Goal: Contribute content

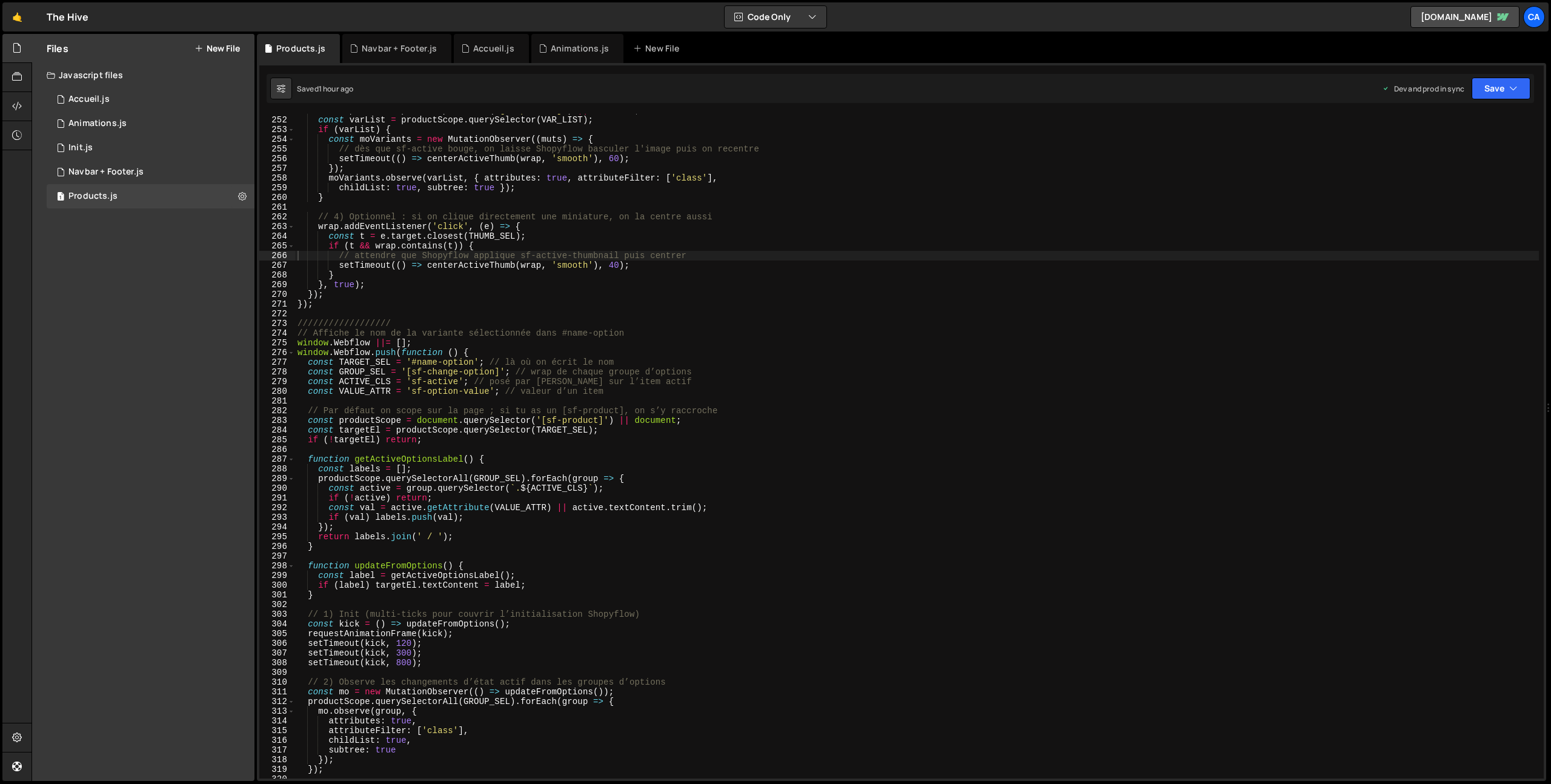
scroll to position [2442, 0]
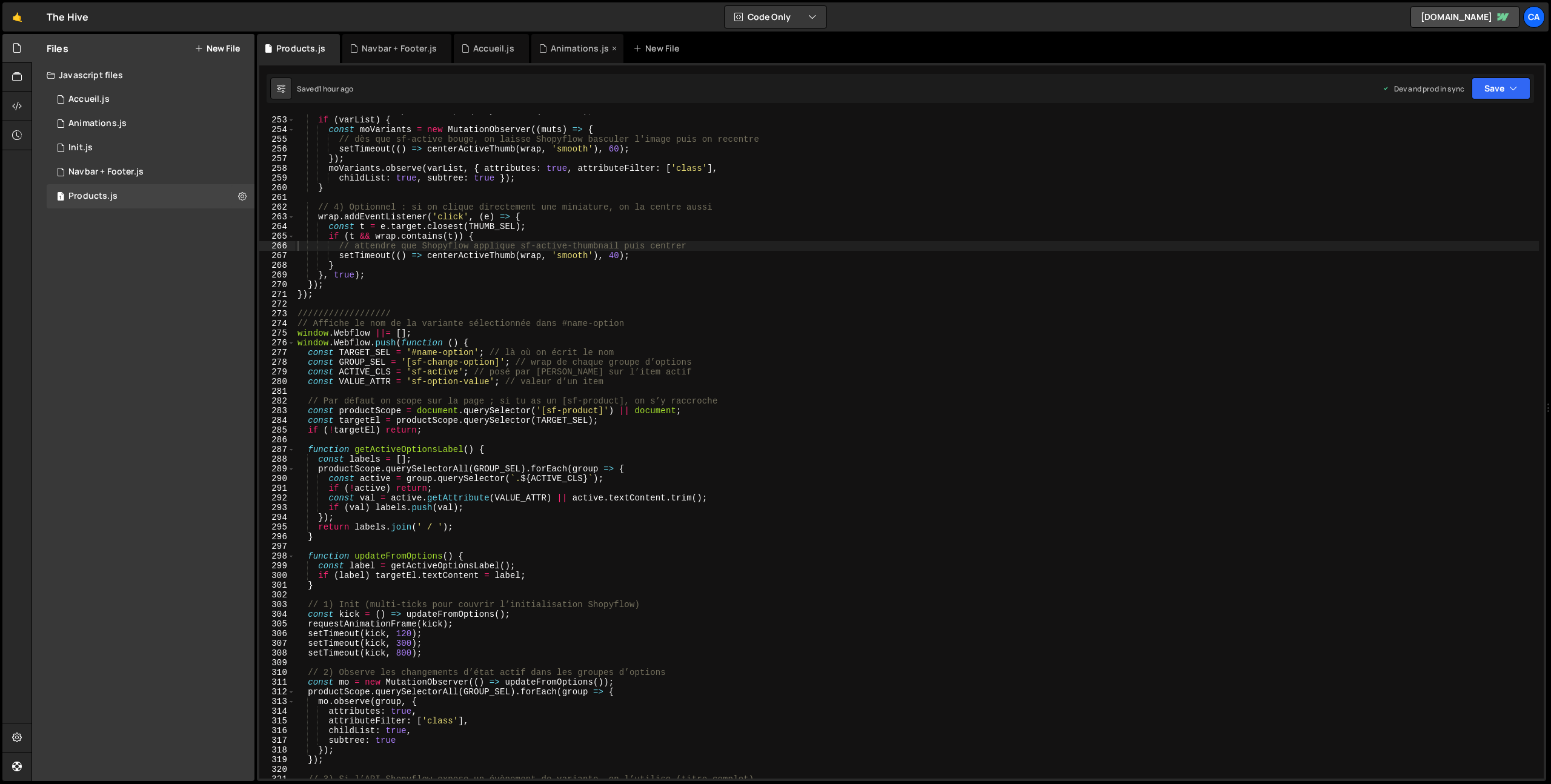
click at [551, 48] on div "Animations.js" at bounding box center [580, 48] width 58 height 12
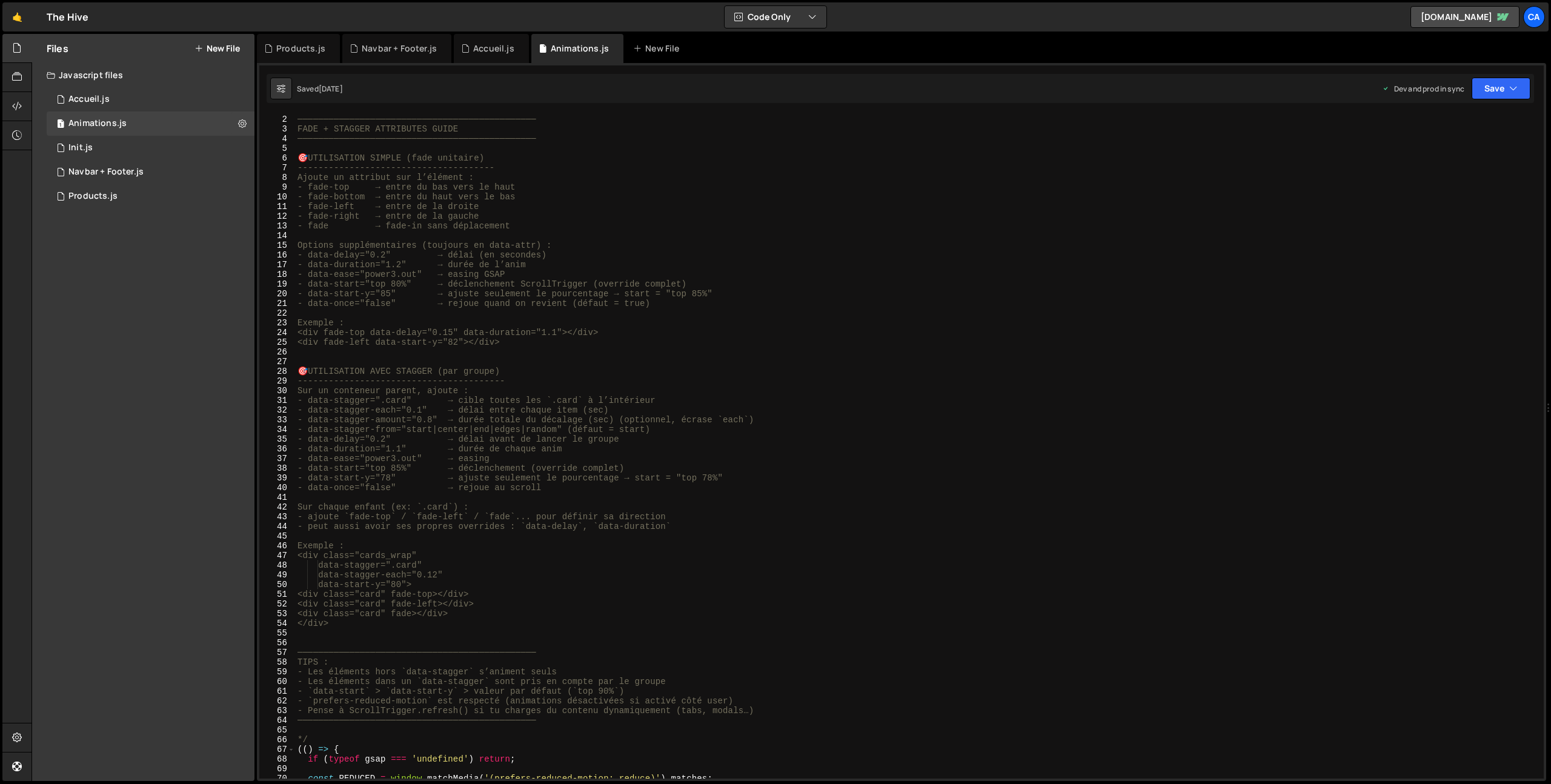
scroll to position [9, 0]
type textarea "- data-stagger=".card" → cible toutes les `.card` à l’intérieur"
click at [319, 398] on div "/* ────────────────────────────────────────────── FADE + STAGGER ATTRIBUTES GUI…" at bounding box center [917, 447] width 1244 height 684
drag, startPoint x: 319, startPoint y: 398, endPoint x: 341, endPoint y: 399, distance: 22.0
click at [341, 399] on div "/* ────────────────────────────────────────────── FADE + STAGGER ATTRIBUTES GUI…" at bounding box center [917, 447] width 1244 height 684
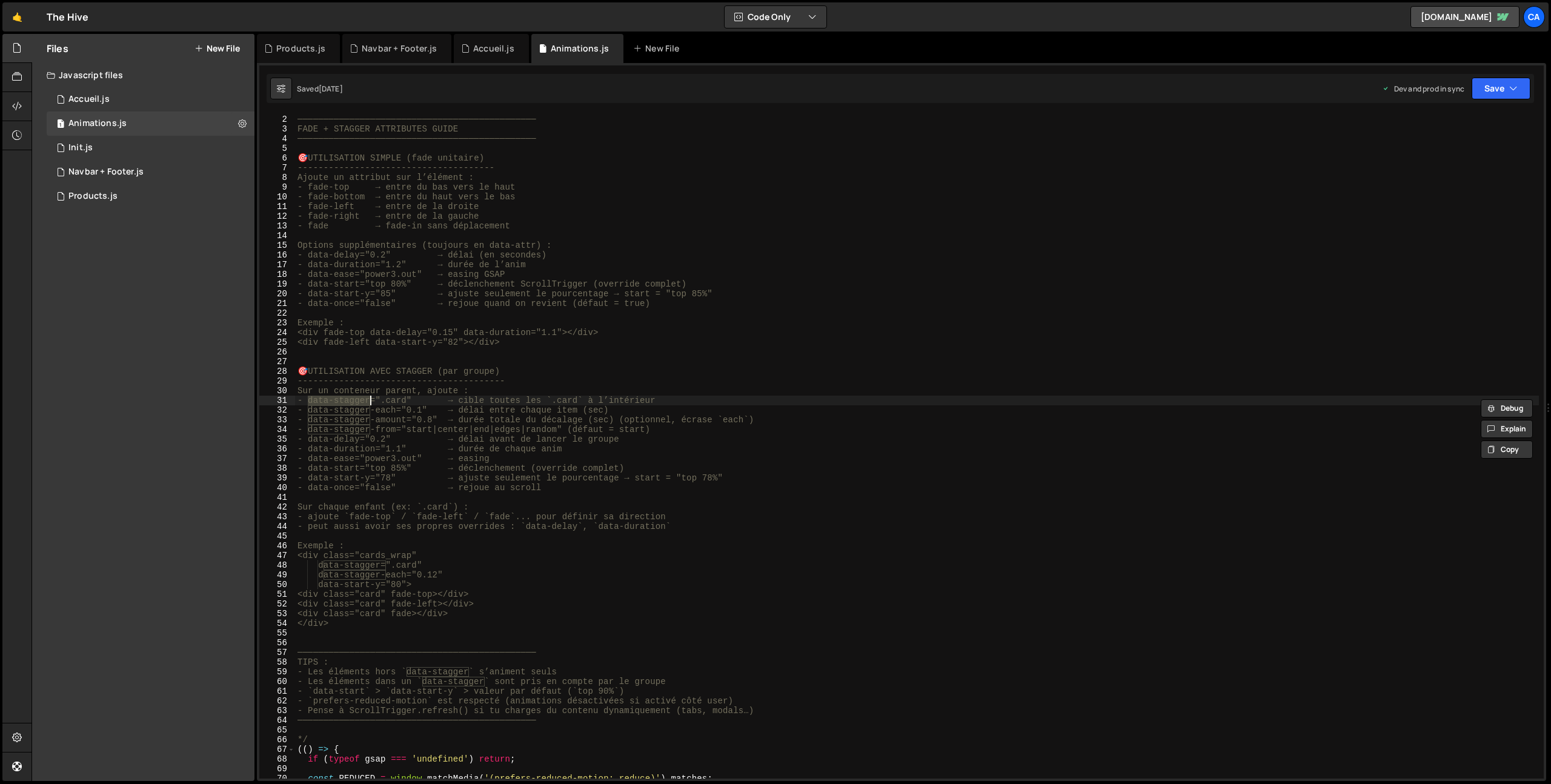
click at [323, 402] on div "/* ────────────────────────────────────────────── FADE + STAGGER ATTRIBUTES GUI…" at bounding box center [917, 447] width 1244 height 665
drag, startPoint x: 323, startPoint y: 402, endPoint x: 341, endPoint y: 402, distance: 18.0
click at [341, 402] on div "/* ────────────────────────────────────────────── FADE + STAGGER ATTRIBUTES GUI…" at bounding box center [917, 447] width 1244 height 684
click at [328, 401] on div "/* ────────────────────────────────────────────── FADE + STAGGER ATTRIBUTES GUI…" at bounding box center [917, 447] width 1244 height 665
drag, startPoint x: 328, startPoint y: 401, endPoint x: 344, endPoint y: 401, distance: 16.0
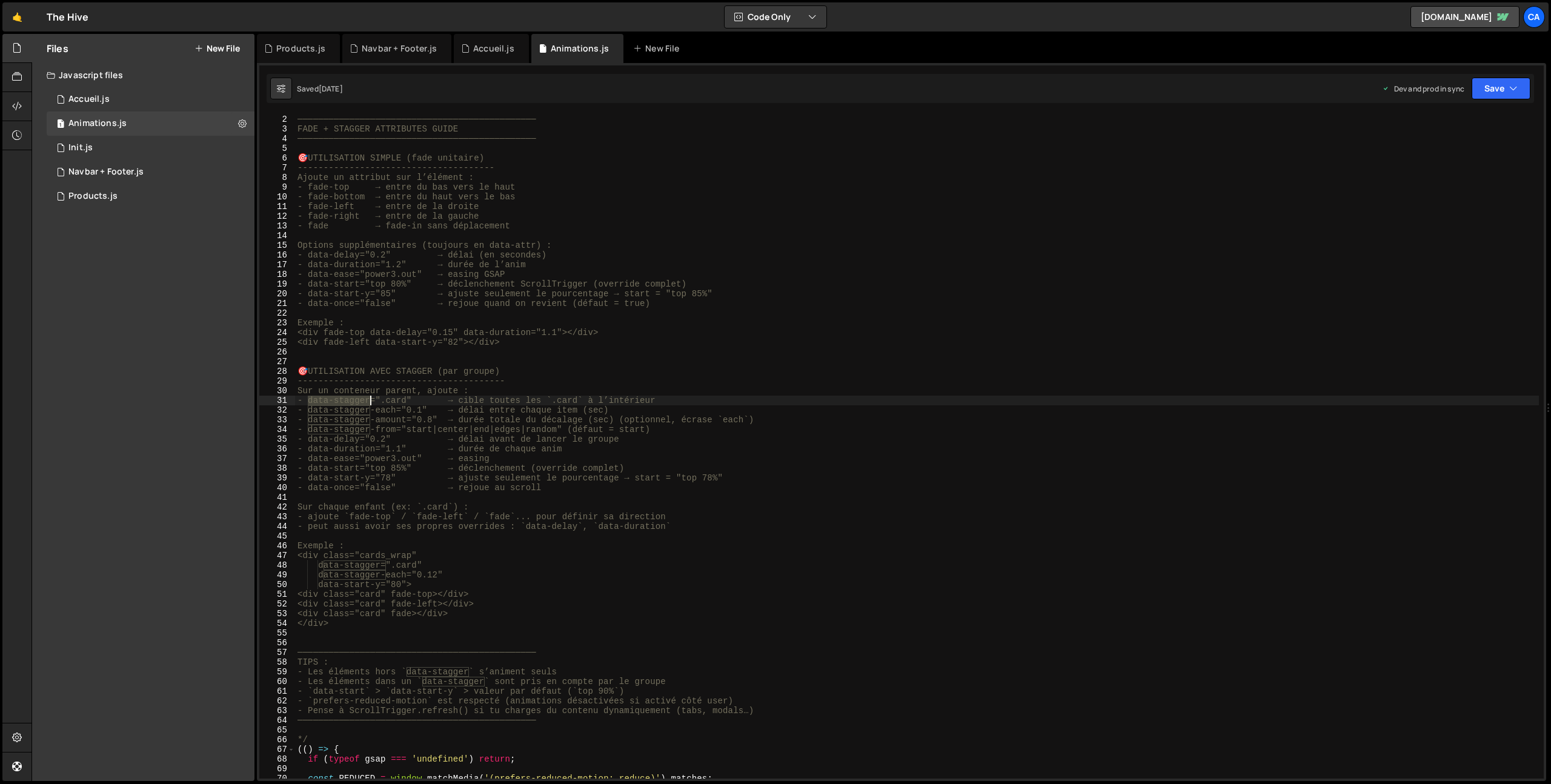
click at [344, 401] on div "/* ────────────────────────────────────────────── FADE + STAGGER ATTRIBUTES GUI…" at bounding box center [917, 447] width 1244 height 684
click at [320, 401] on div "/* ────────────────────────────────────────────── FADE + STAGGER ATTRIBUTES GUI…" at bounding box center [917, 447] width 1244 height 665
drag, startPoint x: 320, startPoint y: 401, endPoint x: 343, endPoint y: 402, distance: 23.0
click at [343, 402] on div "/* ────────────────────────────────────────────── FADE + STAGGER ATTRIBUTES GUI…" at bounding box center [917, 447] width 1244 height 684
